Goal: Information Seeking & Learning: Learn about a topic

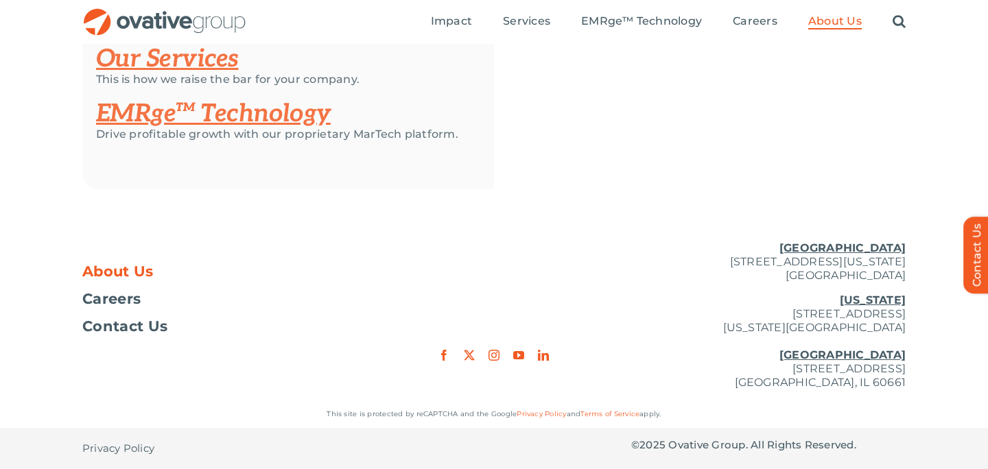
scroll to position [3061, 0]
click at [495, 355] on link "instagram" at bounding box center [494, 355] width 11 height 11
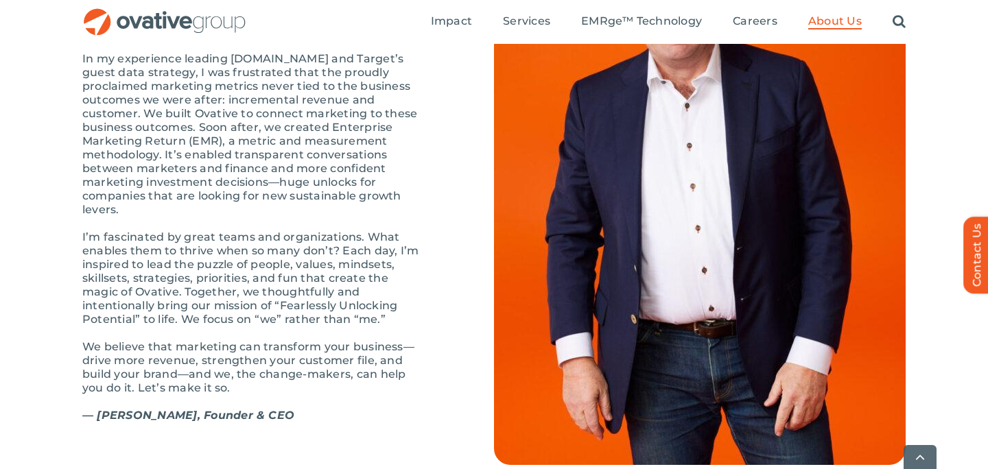
scroll to position [1584, 0]
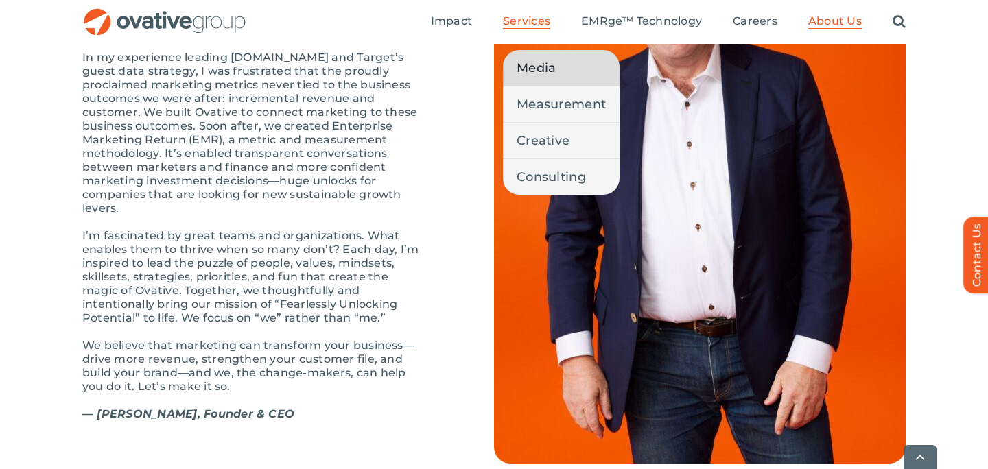
click at [543, 64] on span "Media" at bounding box center [536, 67] width 39 height 19
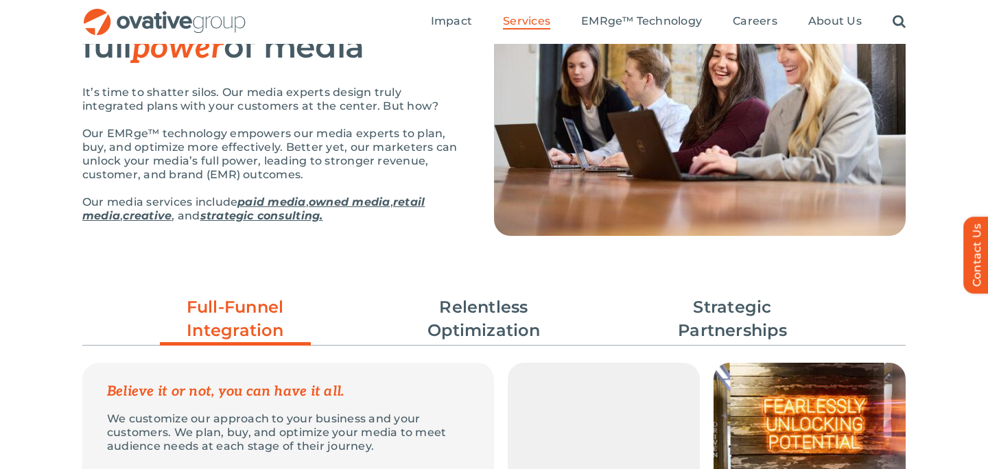
scroll to position [19, 0]
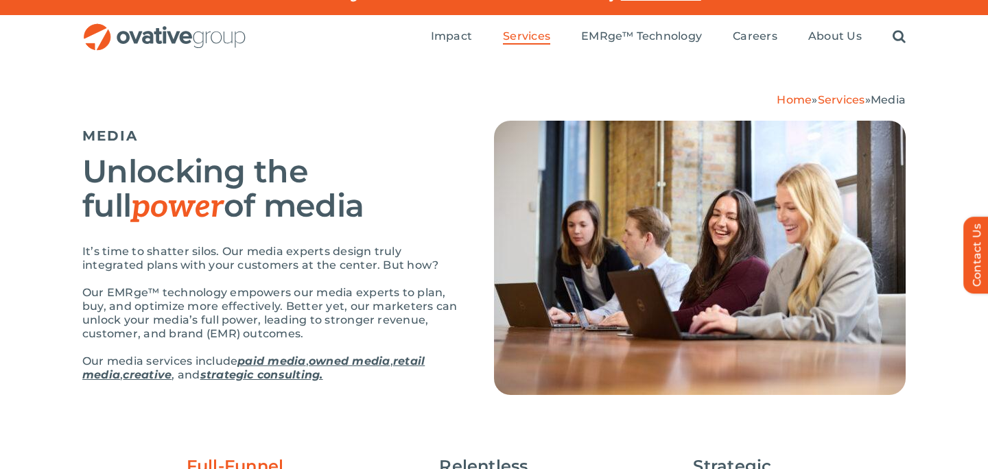
click at [266, 362] on link "paid media" at bounding box center [271, 361] width 68 height 13
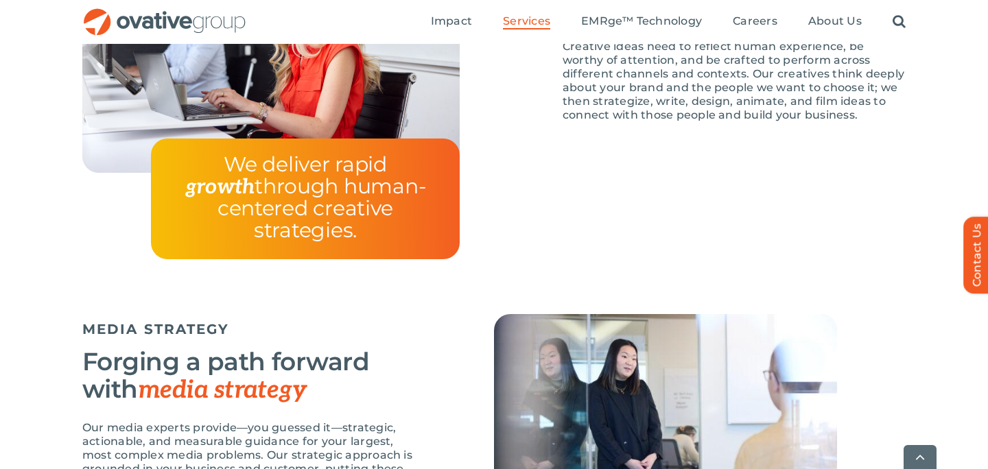
scroll to position [2647, 0]
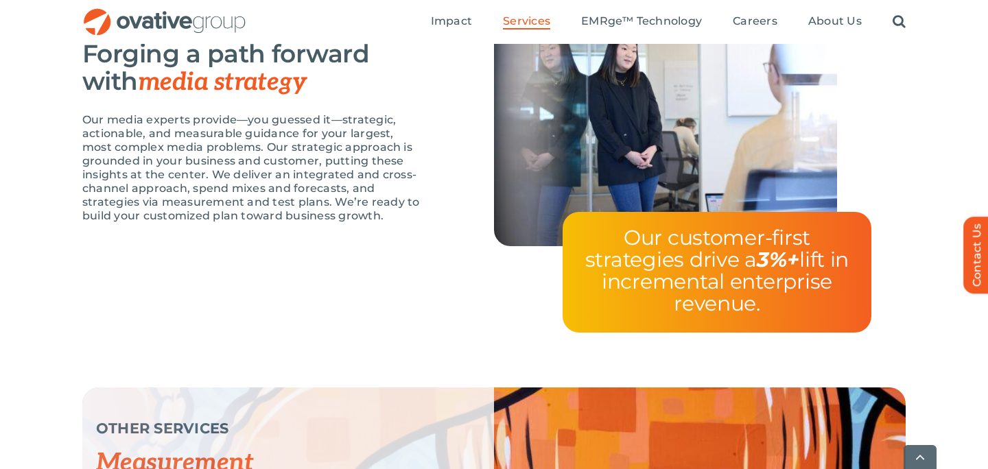
click at [635, 13] on ul "Impact Expert Insights Case Studies Awards & Press Services Media Measurement C…" at bounding box center [668, 22] width 475 height 44
click at [635, 18] on span "EMRge™ Technology" at bounding box center [641, 21] width 121 height 14
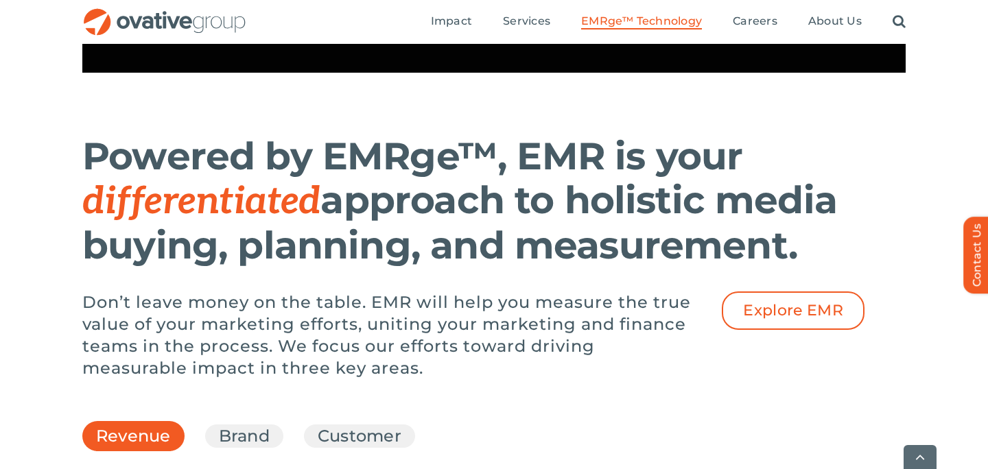
scroll to position [1800, 0]
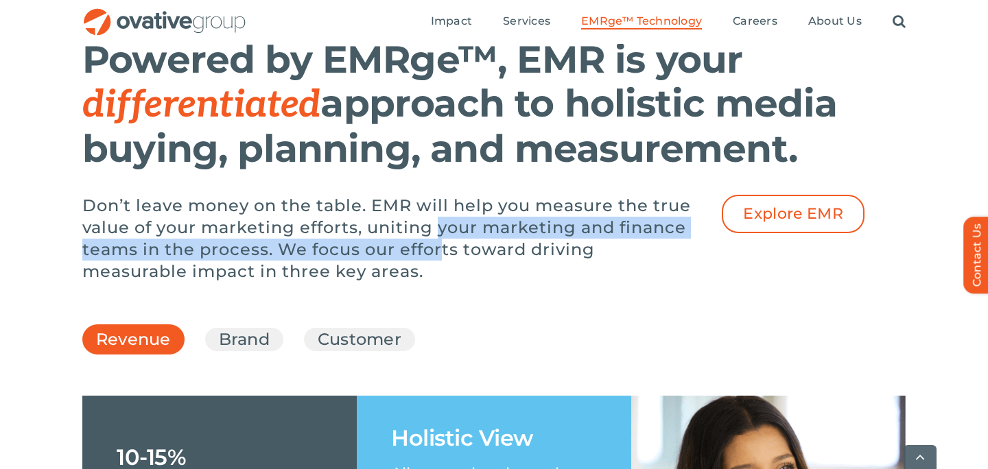
drag, startPoint x: 447, startPoint y: 285, endPoint x: 446, endPoint y: 279, distance: 6.9
click at [446, 279] on p "Don’t leave money on the table. EMR will help you measure the true value of you…" at bounding box center [391, 239] width 618 height 88
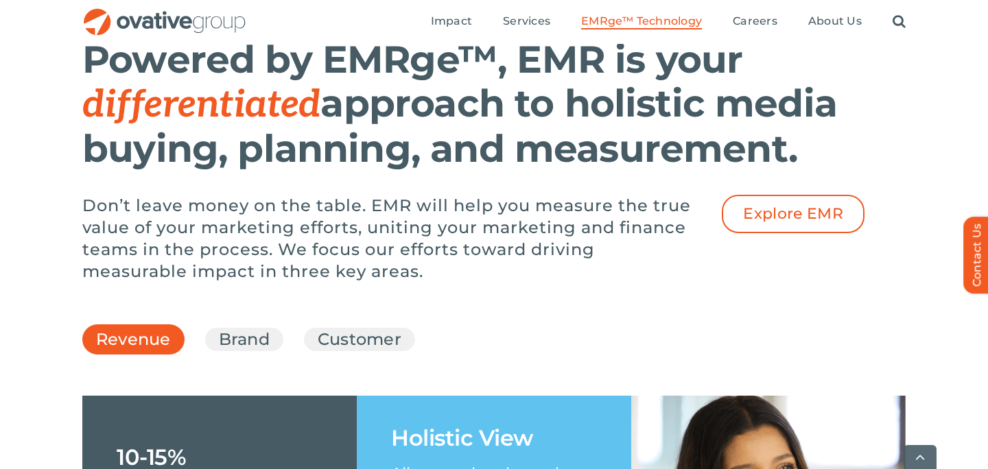
scroll to position [1936, 0]
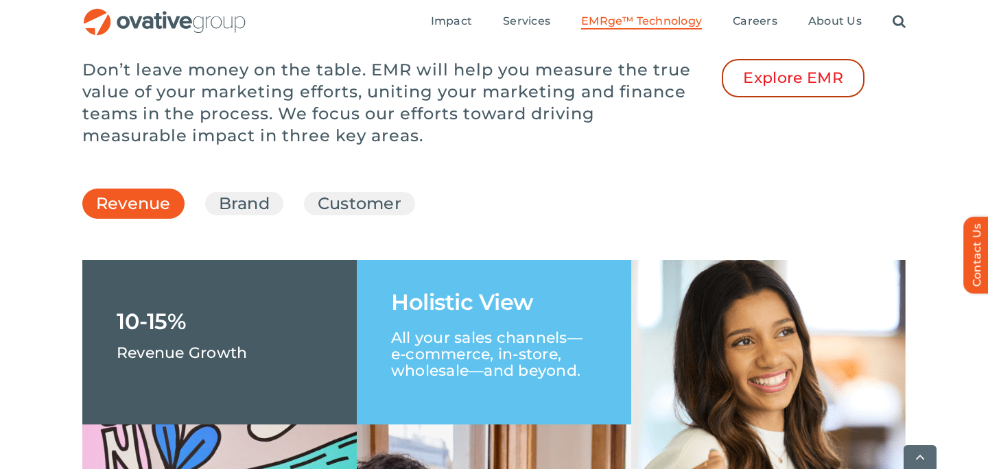
click at [775, 87] on span "Explore EMR" at bounding box center [793, 78] width 100 height 18
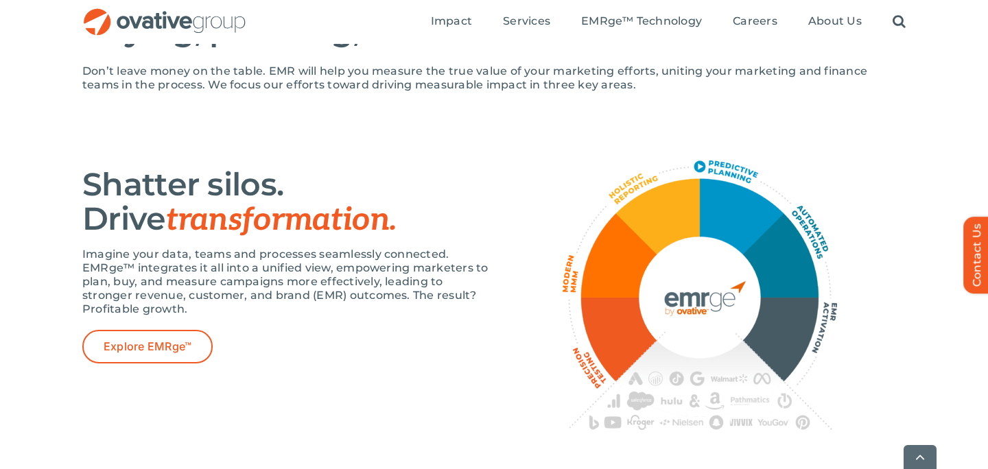
scroll to position [961, 0]
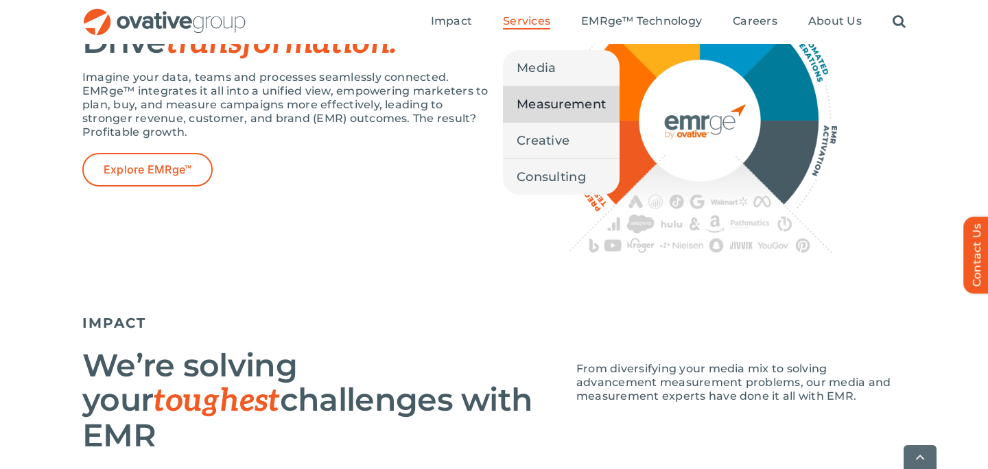
click at [546, 106] on span "Measurement" at bounding box center [561, 104] width 89 height 19
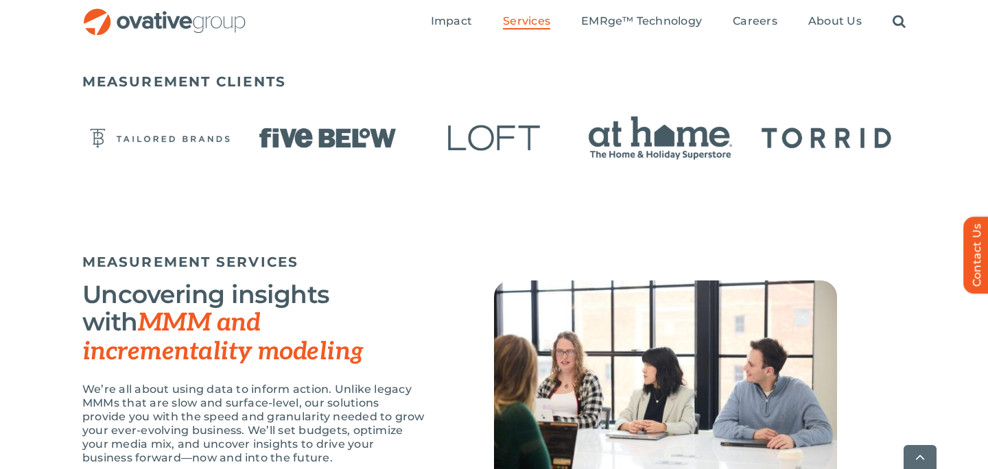
scroll to position [1182, 0]
